Goal: Task Accomplishment & Management: Manage account settings

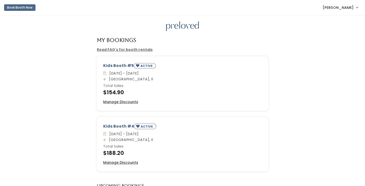
click at [333, 9] on span "Lydia Rehkemper" at bounding box center [337, 8] width 31 height 6
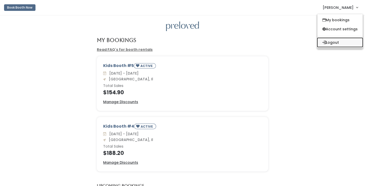
click at [330, 45] on button "Logout" at bounding box center [339, 42] width 45 height 9
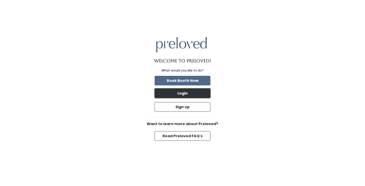
click at [183, 94] on button "Login" at bounding box center [182, 94] width 56 height 10
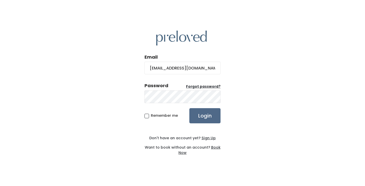
type input "lydiareh95@gmail.com"
click at [189, 108] on input "Login" at bounding box center [204, 115] width 31 height 15
